Goal: Task Accomplishment & Management: Manage account settings

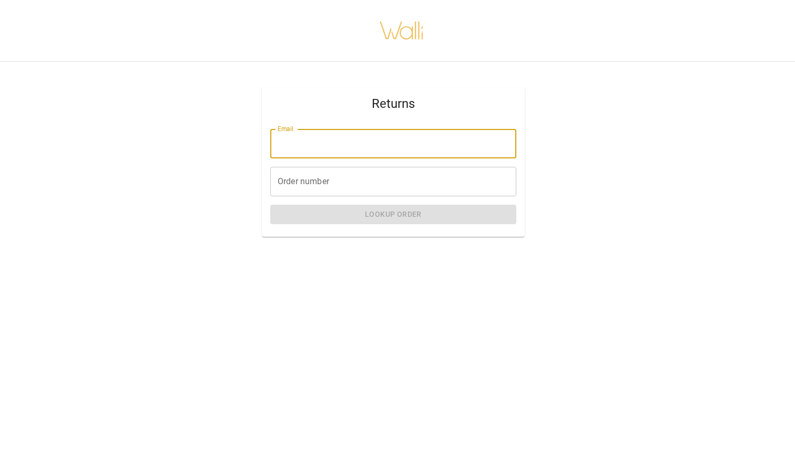
click at [429, 149] on input "Email" at bounding box center [393, 143] width 246 height 29
type input "**********"
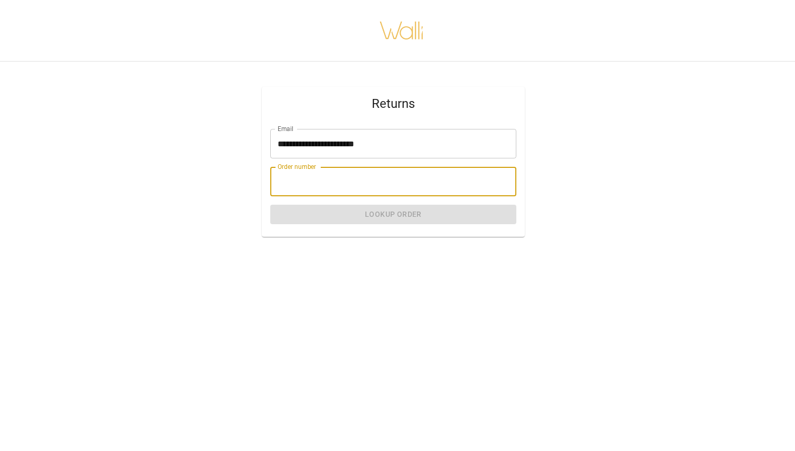
click at [383, 179] on input "Order number" at bounding box center [393, 181] width 246 height 29
paste input "*******"
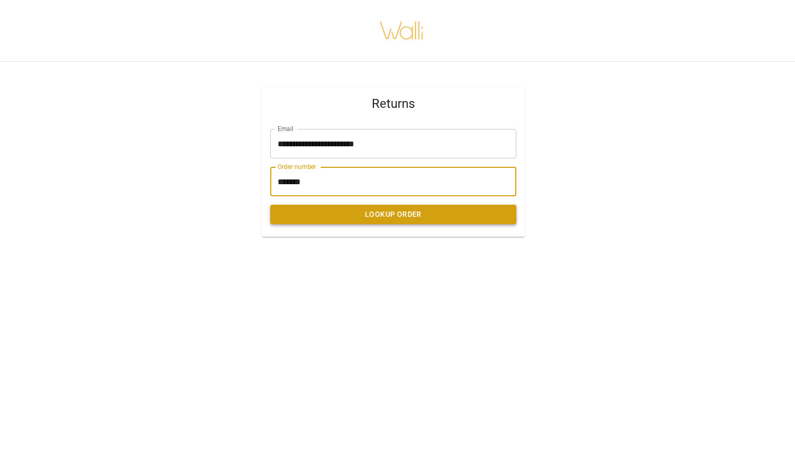
type input "*******"
click at [378, 209] on button "Lookup Order" at bounding box center [393, 214] width 246 height 19
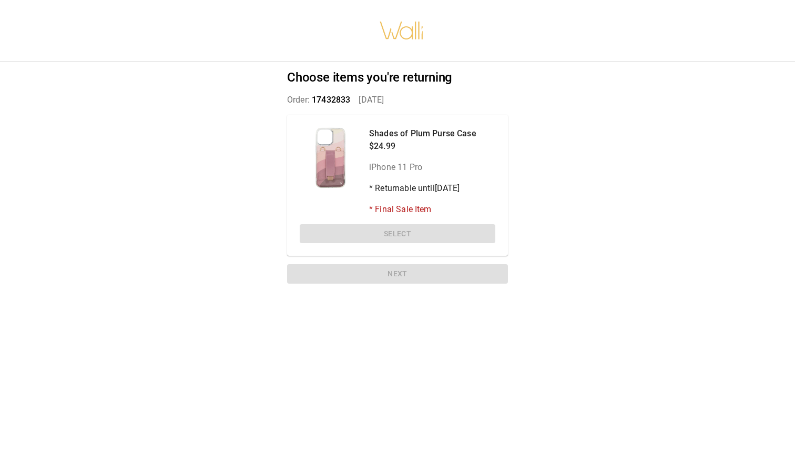
click at [370, 235] on div "Shades of Plum Purse Case $24.99 iPhone 11 Pro * Returnable until [DATE] * Fina…" at bounding box center [397, 185] width 221 height 141
drag, startPoint x: 398, startPoint y: 189, endPoint x: 436, endPoint y: 214, distance: 46.1
click at [436, 214] on div "Shades of Plum Purse Case $24.99 iPhone 11 Pro * Returnable until [DATE] * Fina…" at bounding box center [422, 171] width 107 height 88
drag, startPoint x: 436, startPoint y: 214, endPoint x: 412, endPoint y: 187, distance: 36.5
click at [412, 187] on div "Shades of Plum Purse Case $24.99 iPhone 11 Pro * Returnable until [DATE] * Fina…" at bounding box center [422, 171] width 107 height 88
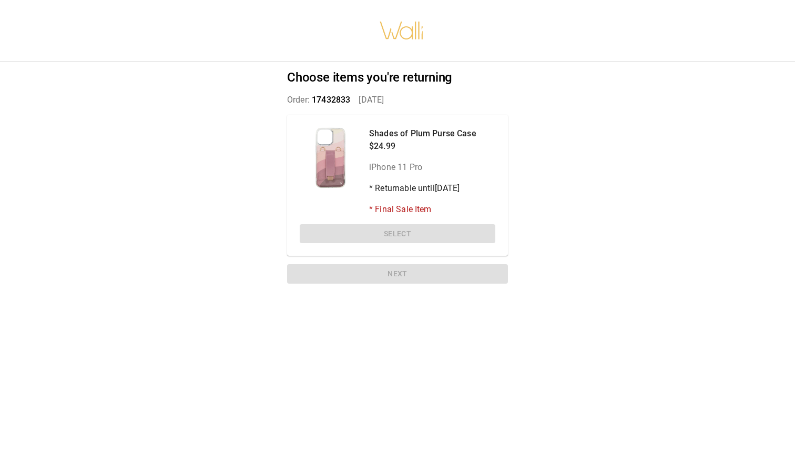
click at [408, 174] on div "Shades of Plum Purse Case $24.99 iPhone 11 Pro * Returnable until [DATE] * Fina…" at bounding box center [422, 171] width 107 height 88
click at [389, 219] on div "Shades of Plum Purse Case $24.99 iPhone 11 Pro * Returnable until [DATE] * Fina…" at bounding box center [397, 185] width 221 height 141
click at [386, 237] on div "Shades of Plum Purse Case $24.99 iPhone 11 Pro * Returnable until [DATE] * Fina…" at bounding box center [397, 185] width 221 height 141
click at [590, 201] on div "Choose items you're returning Order: 17432833   [DATE] Shades of Plum Purse Cas…" at bounding box center [397, 225] width 795 height 451
drag, startPoint x: 391, startPoint y: 194, endPoint x: 433, endPoint y: 190, distance: 41.7
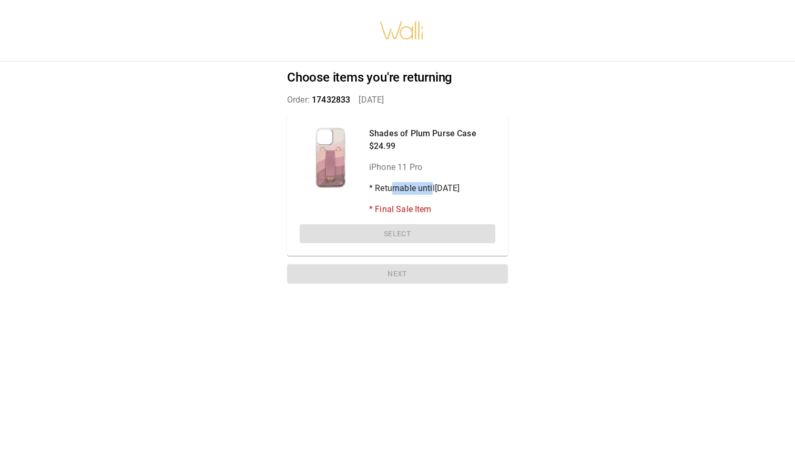
click at [433, 191] on p "* Returnable until [DATE]" at bounding box center [422, 188] width 107 height 13
click at [453, 191] on p "* Returnable until [DATE]" at bounding box center [422, 188] width 107 height 13
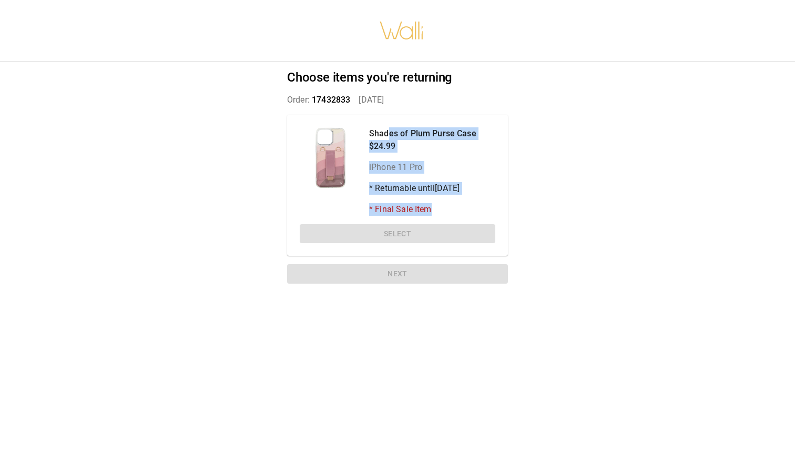
drag, startPoint x: 438, startPoint y: 210, endPoint x: 390, endPoint y: 136, distance: 88.7
click at [390, 136] on div "Shades of Plum Purse Case $24.99 iPhone 11 Pro * Returnable until [DATE] * Fina…" at bounding box center [422, 171] width 107 height 88
click at [390, 136] on p "Shades of Plum Purse Case" at bounding box center [422, 133] width 107 height 13
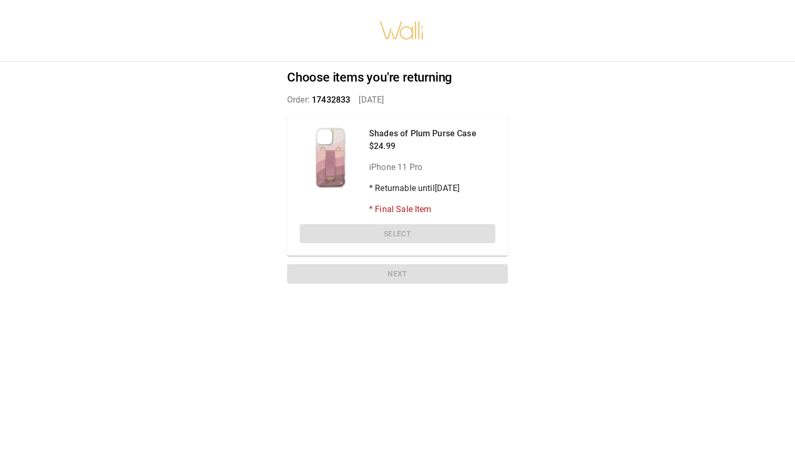
click at [325, 145] on div at bounding box center [330, 157] width 61 height 61
click at [302, 125] on div "Shades of Plum Purse Case $24.99 iPhone 11 Pro * Returnable until [DATE] * Fina…" at bounding box center [397, 185] width 221 height 141
click at [282, 125] on div "Choose items you're returning Order: 17432833   [DATE] Shades of Plum Purse Cas…" at bounding box center [398, 179] width 246 height 235
click at [308, 194] on div "Shades of Plum Purse Case $24.99 iPhone 11 Pro * Returnable until [DATE] * Fina…" at bounding box center [398, 171] width 196 height 88
click at [329, 187] on div at bounding box center [330, 157] width 61 height 61
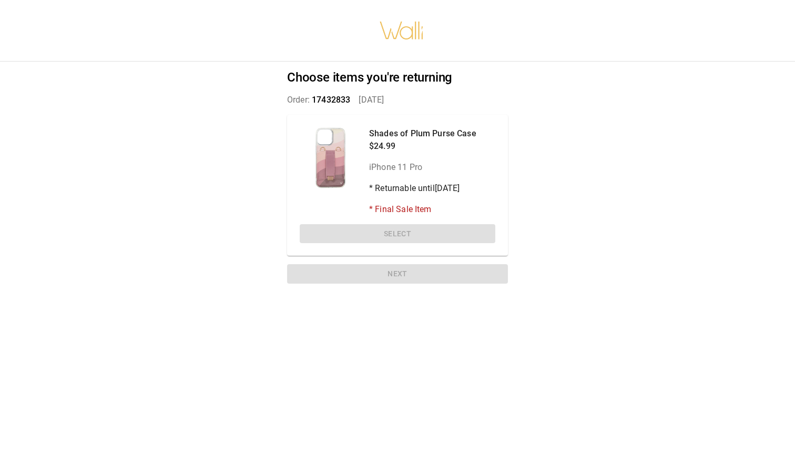
click at [332, 165] on div at bounding box center [330, 157] width 61 height 61
click at [419, 215] on p "* Final Sale Item" at bounding box center [422, 209] width 107 height 13
click at [420, 196] on div "Shades of Plum Purse Case $24.99 iPhone 11 Pro * Returnable until [DATE] * Fina…" at bounding box center [422, 171] width 107 height 88
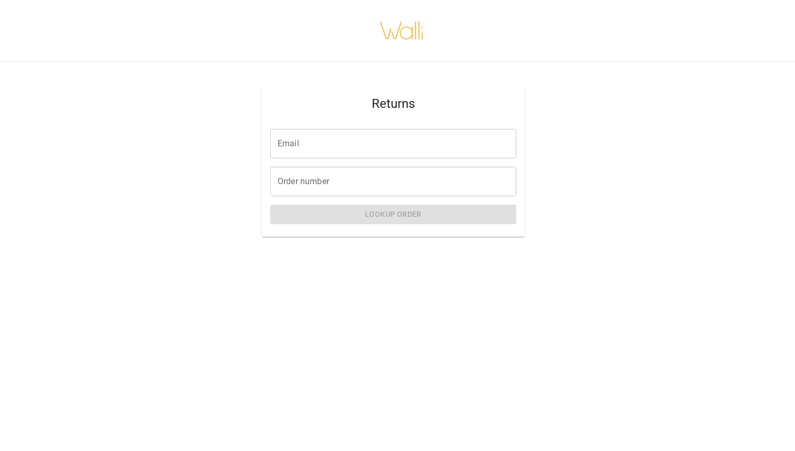
click at [417, 147] on input "Email" at bounding box center [393, 143] width 246 height 29
click at [349, 146] on input "Email" at bounding box center [393, 143] width 246 height 29
click at [249, 243] on div "Returns Email Email Order number Order number Lookup Order" at bounding box center [394, 161] width 804 height 217
click at [340, 135] on input "Email" at bounding box center [393, 143] width 246 height 29
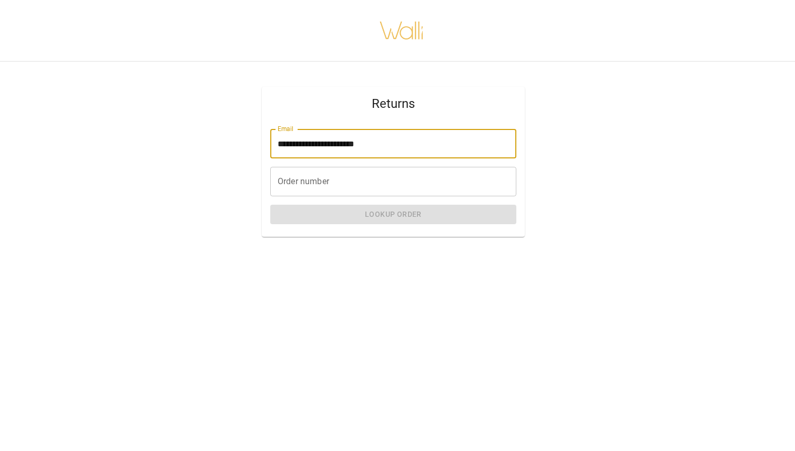
type input "**********"
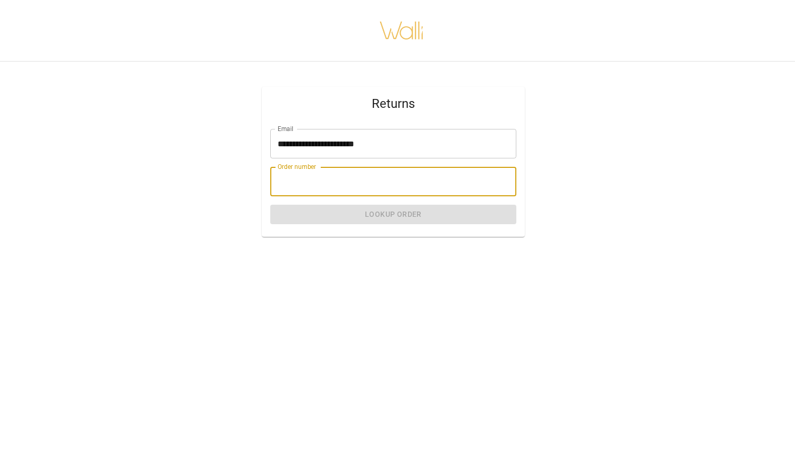
paste input "*******"
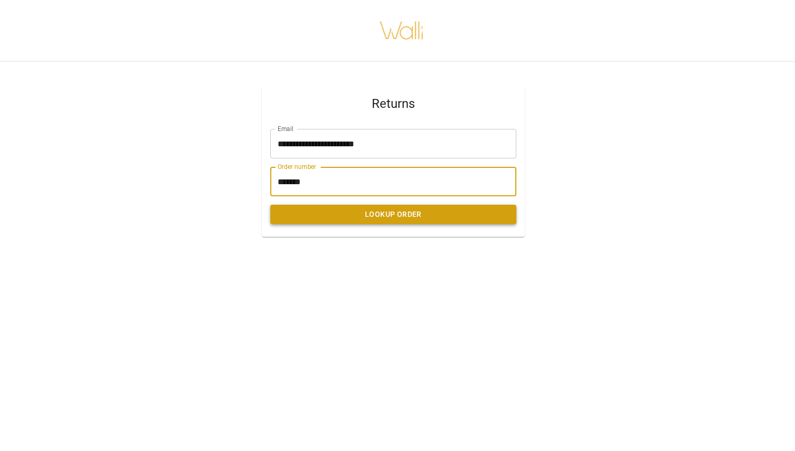
type input "*******"
click at [386, 219] on button "Lookup Order" at bounding box center [393, 214] width 246 height 19
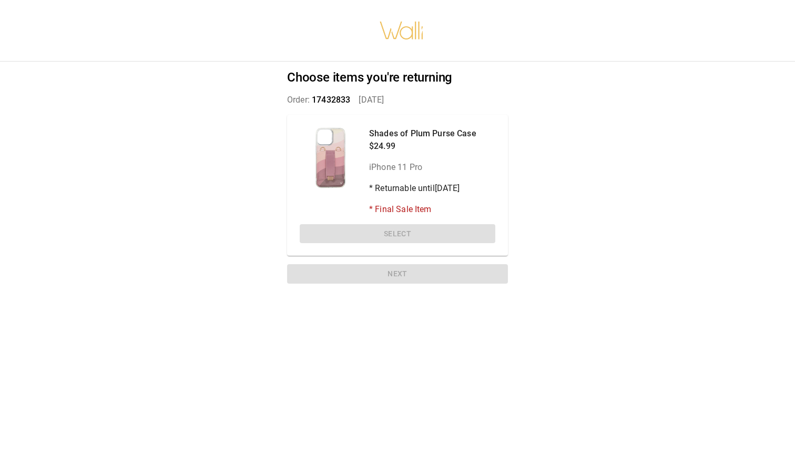
click at [387, 228] on div "Shades of Plum Purse Case $24.99 iPhone 11 Pro * Returnable until [DATE] * Fina…" at bounding box center [397, 185] width 221 height 141
click at [387, 168] on p "iPhone 11 Pro" at bounding box center [422, 167] width 107 height 13
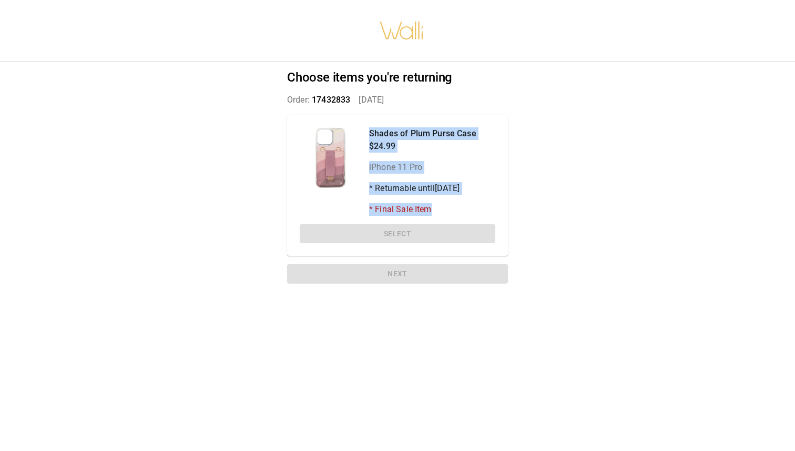
drag, startPoint x: 371, startPoint y: 134, endPoint x: 444, endPoint y: 210, distance: 104.9
click at [444, 210] on div "Shades of Plum Purse Case $24.99 iPhone 11 Pro * Returnable until [DATE] * Fina…" at bounding box center [422, 171] width 107 height 88
click at [444, 210] on p "* Final Sale Item" at bounding box center [422, 209] width 107 height 13
drag, startPoint x: 444, startPoint y: 210, endPoint x: 371, endPoint y: 124, distance: 112.7
click at [371, 124] on div "Shades of Plum Purse Case $24.99 iPhone 11 Pro * Returnable until [DATE] * Fina…" at bounding box center [397, 185] width 221 height 141
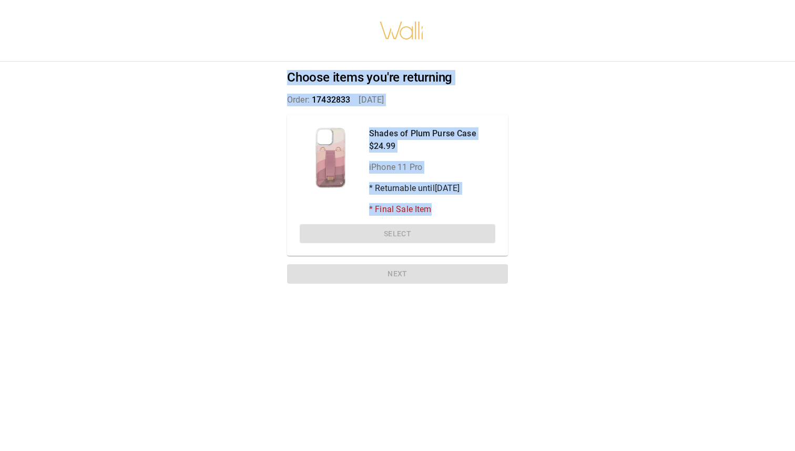
drag, startPoint x: 288, startPoint y: 74, endPoint x: 444, endPoint y: 214, distance: 209.3
click at [444, 214] on div "Choose items you're returning Order: 17432833   [DATE] Shades of Plum Purse Cas…" at bounding box center [398, 179] width 246 height 235
click at [444, 214] on p "* Final Sale Item" at bounding box center [422, 209] width 107 height 13
drag, startPoint x: 444, startPoint y: 214, endPoint x: 289, endPoint y: 79, distance: 205.4
click at [289, 79] on div "Choose items you're returning Order: 17432833   [DATE] Shades of Plum Purse Cas…" at bounding box center [398, 179] width 246 height 235
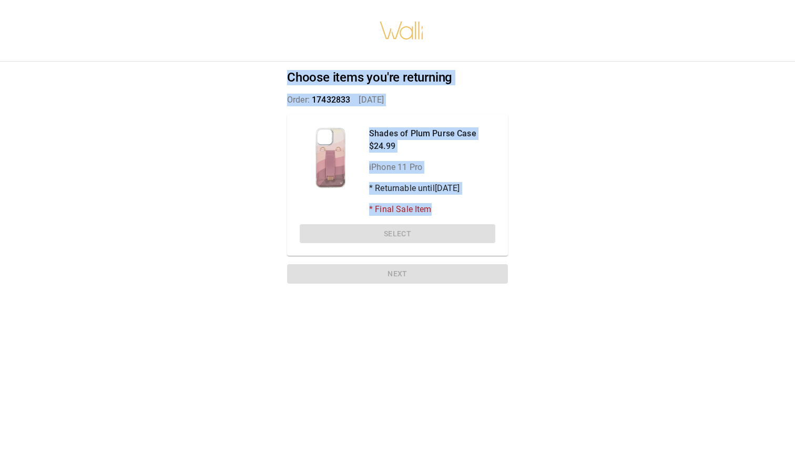
click at [289, 79] on h2 "Choose items you're returning" at bounding box center [397, 77] width 221 height 15
drag, startPoint x: 289, startPoint y: 79, endPoint x: 441, endPoint y: 210, distance: 200.6
click at [441, 210] on div "Choose items you're returning Order: 17432833   [DATE] Shades of Plum Purse Cas…" at bounding box center [398, 179] width 246 height 235
click at [441, 210] on p "* Final Sale Item" at bounding box center [422, 209] width 107 height 13
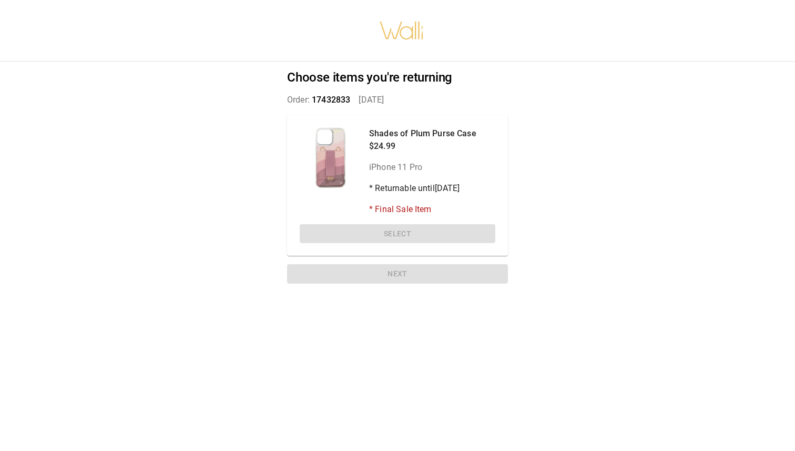
click at [419, 231] on div "Shades of Plum Purse Case $24.99 iPhone 11 Pro * Returnable until [DATE] * Fina…" at bounding box center [397, 185] width 221 height 141
click at [383, 199] on div "Shades of Plum Purse Case $24.99 iPhone 11 Pro * Returnable until [DATE] * Fina…" at bounding box center [422, 171] width 107 height 88
click at [337, 151] on div at bounding box center [330, 157] width 61 height 61
click at [382, 134] on p "Shades of Plum Purse Case" at bounding box center [422, 133] width 107 height 13
